Goal: Task Accomplishment & Management: Use online tool/utility

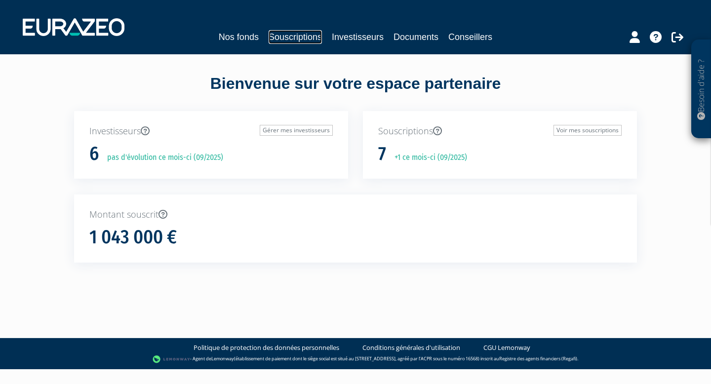
click at [295, 37] on link "Souscriptions" at bounding box center [295, 37] width 53 height 14
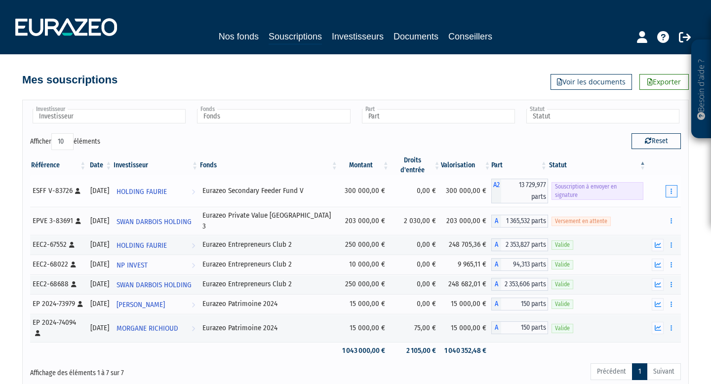
click at [671, 188] on icon "button" at bounding box center [671, 191] width 1 height 6
click at [650, 201] on link "Envoyer à signer" at bounding box center [646, 209] width 56 height 16
